Goal: Information Seeking & Learning: Learn about a topic

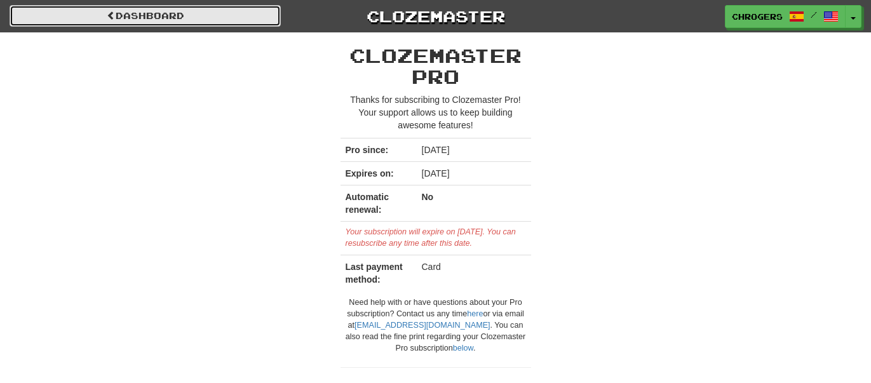
click at [208, 19] on link "Dashboard" at bounding box center [145, 16] width 271 height 22
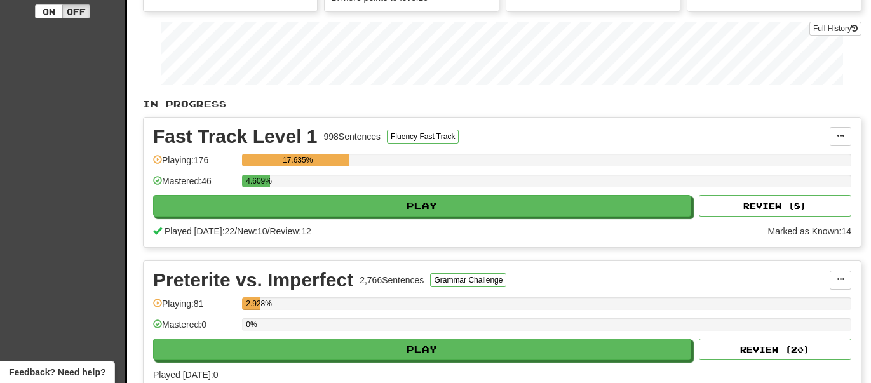
scroll to position [176, 0]
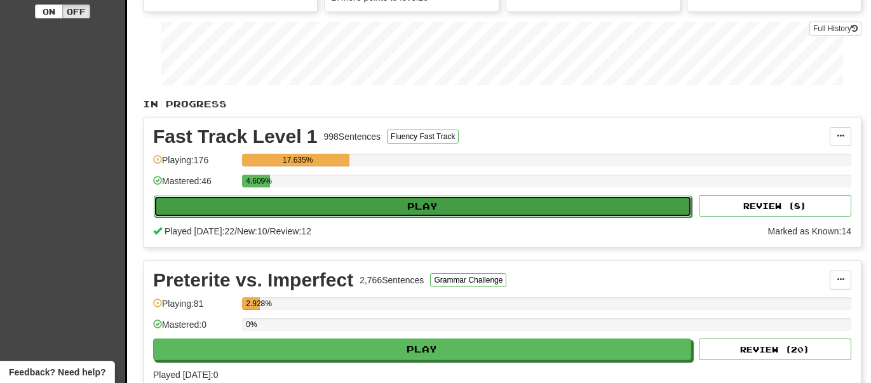
click at [361, 203] on button "Play" at bounding box center [423, 207] width 538 height 22
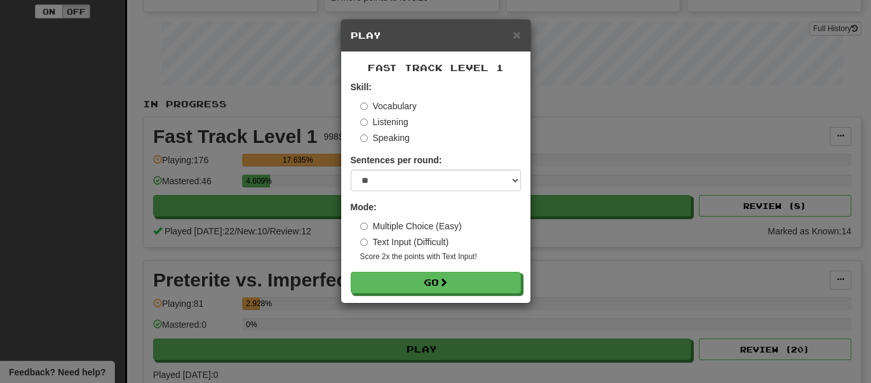
click at [521, 180] on div "Fast Track Level 1 Skill: Vocabulary Listening Speaking Sentences per round: * …" at bounding box center [435, 177] width 189 height 251
click at [515, 178] on select "* ** ** ** ** ** *** ********" at bounding box center [436, 181] width 170 height 22
select select "*"
click at [351, 170] on select "* ** ** ** ** ** *** ********" at bounding box center [436, 181] width 170 height 22
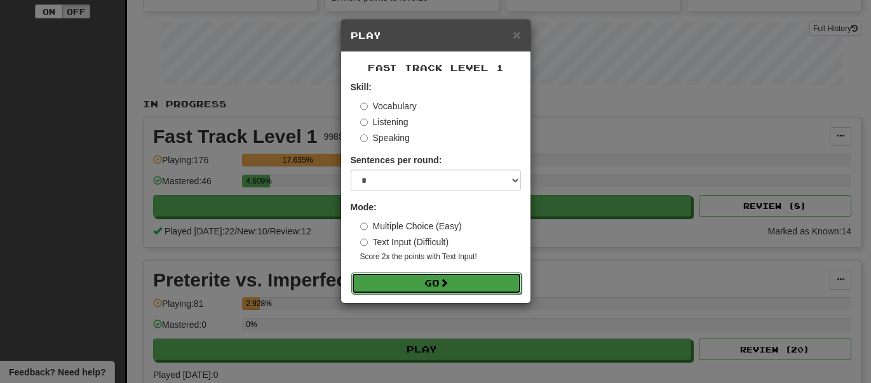
click at [424, 283] on button "Go" at bounding box center [436, 284] width 170 height 22
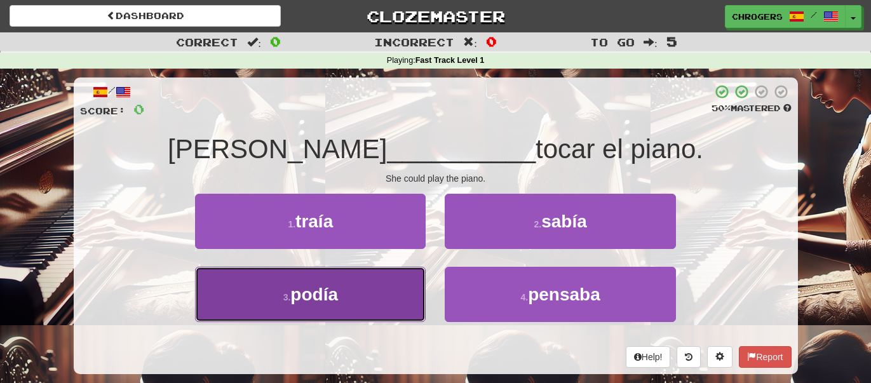
click at [414, 290] on button "3 . podía" at bounding box center [310, 294] width 231 height 55
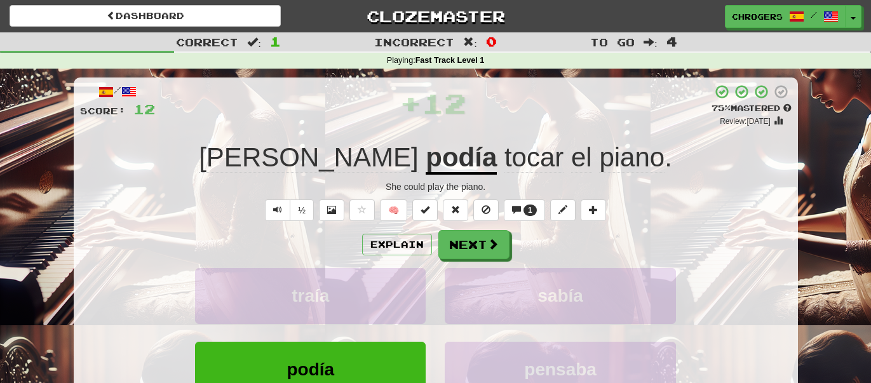
click at [426, 172] on u "podía" at bounding box center [461, 158] width 71 height 32
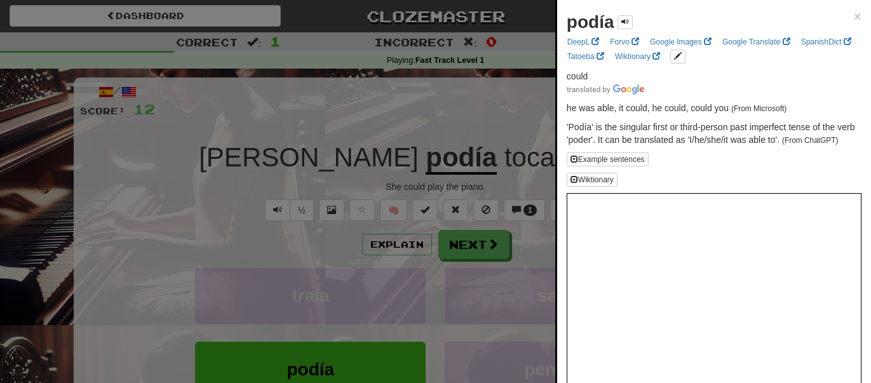
click at [219, 145] on div at bounding box center [435, 191] width 871 height 383
